Goal: Task Accomplishment & Management: Manage account settings

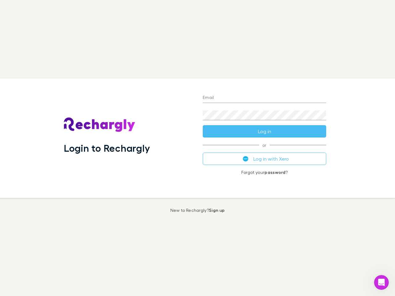
click at [197, 148] on div "Login to Rechargly" at bounding box center [128, 138] width 139 height 120
click at [264, 98] on input "Email" at bounding box center [264, 98] width 123 height 10
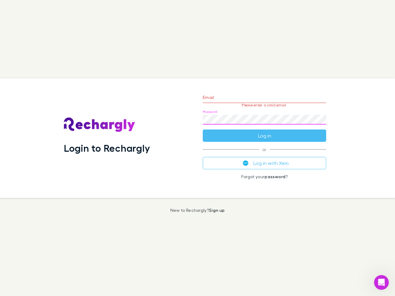
click at [264, 131] on form "Email Please enter a valid email. Password Log in" at bounding box center [264, 115] width 123 height 54
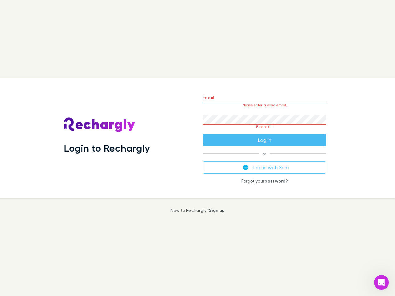
click at [264, 159] on div "Email Please enter a valid email. Password Please fill Log in or Log in with Xe…" at bounding box center [264, 138] width 133 height 120
click at [381, 282] on icon "Open Intercom Messenger" at bounding box center [381, 283] width 10 height 10
